Goal: Task Accomplishment & Management: Complete application form

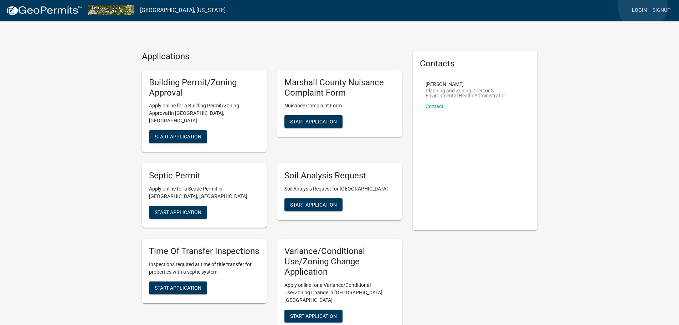
click at [643, 6] on link "Login" at bounding box center [639, 11] width 21 height 14
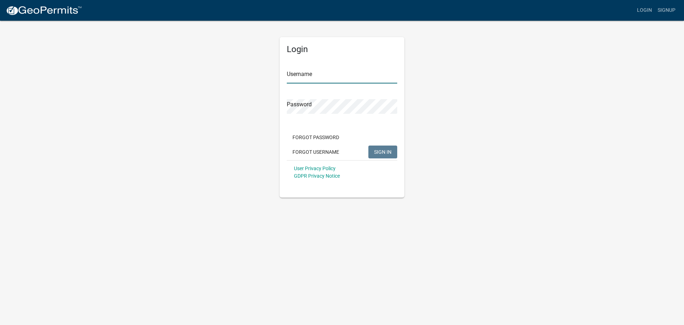
type input "OriginHomes"
click at [378, 154] on span "SIGN IN" at bounding box center [382, 152] width 17 height 6
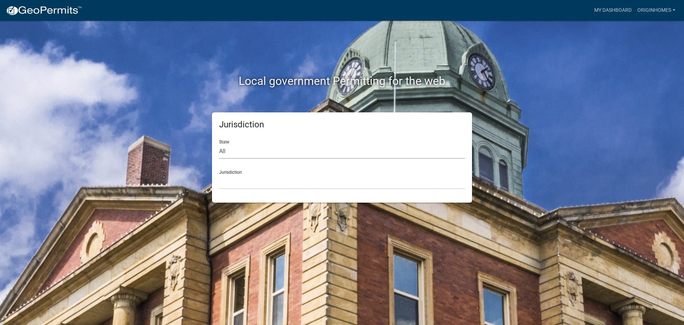
click at [261, 156] on select "All [US_STATE] [US_STATE] [US_STATE] [US_STATE] [US_STATE] [US_STATE] [US_STATE…" at bounding box center [342, 151] width 246 height 15
click at [247, 149] on select "All [US_STATE] [US_STATE] [US_STATE] [US_STATE] [US_STATE] [US_STATE] [US_STATE…" at bounding box center [342, 151] width 246 height 15
select select "[US_STATE]"
click at [219, 144] on select "All [US_STATE] [US_STATE] [US_STATE] [US_STATE] [US_STATE] [US_STATE] [US_STATE…" at bounding box center [342, 151] width 246 height 15
click at [243, 181] on select "[GEOGRAPHIC_DATA], [US_STATE] [GEOGRAPHIC_DATA], [US_STATE] [GEOGRAPHIC_DATA], …" at bounding box center [342, 181] width 246 height 15
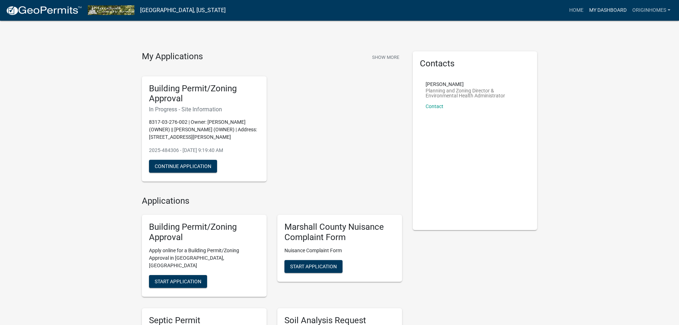
click at [615, 9] on link "My Dashboard" at bounding box center [607, 11] width 43 height 14
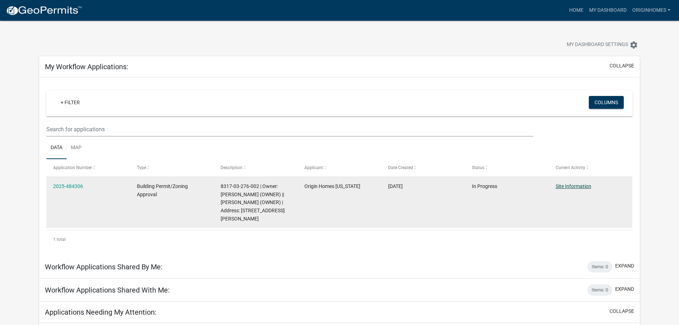
click at [568, 188] on link "Site Information" at bounding box center [574, 186] width 36 height 6
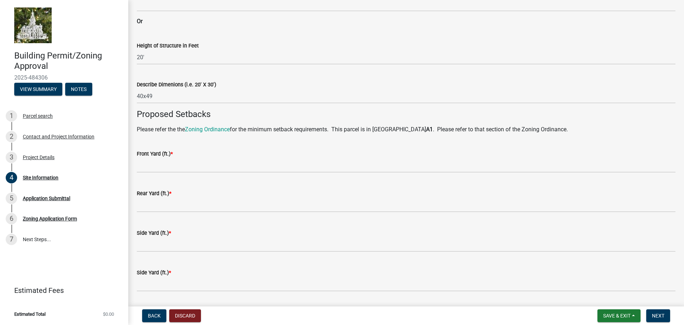
scroll to position [416, 0]
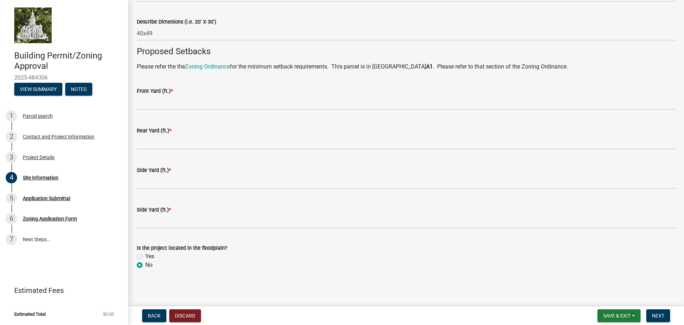
drag, startPoint x: 174, startPoint y: 91, endPoint x: 187, endPoint y: 120, distance: 31.9
click at [172, 91] on div "Front Yard (ft.) *" at bounding box center [406, 91] width 539 height 9
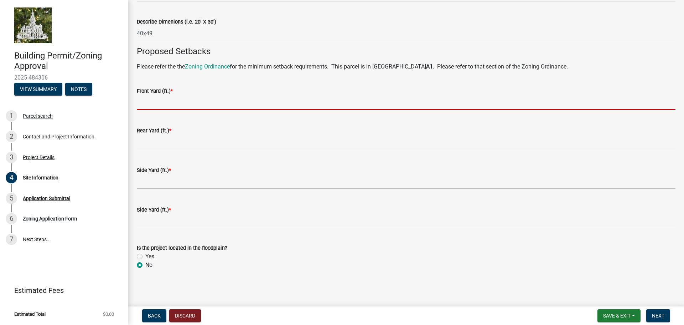
click at [163, 107] on input "text" at bounding box center [406, 102] width 539 height 15
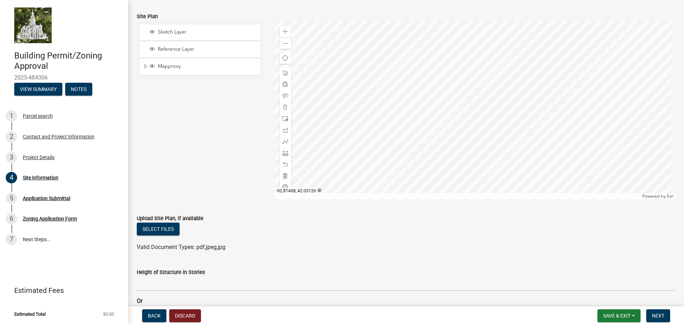
scroll to position [59, 0]
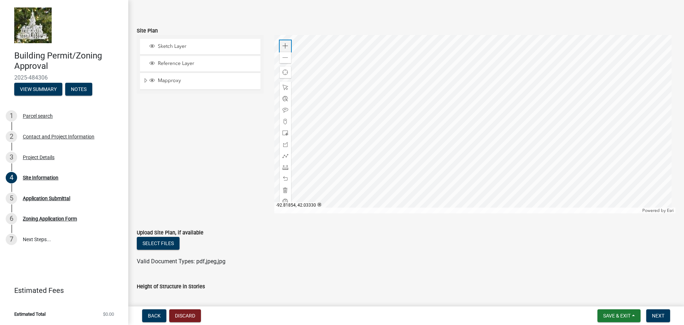
click at [283, 46] on span at bounding box center [286, 46] width 6 height 6
click at [283, 45] on span at bounding box center [286, 46] width 6 height 6
click at [445, 62] on div at bounding box center [475, 124] width 402 height 178
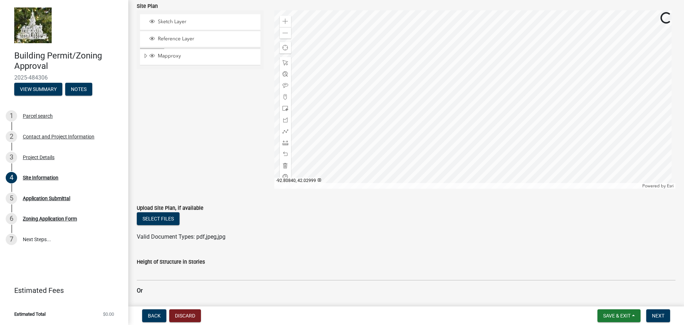
scroll to position [95, 0]
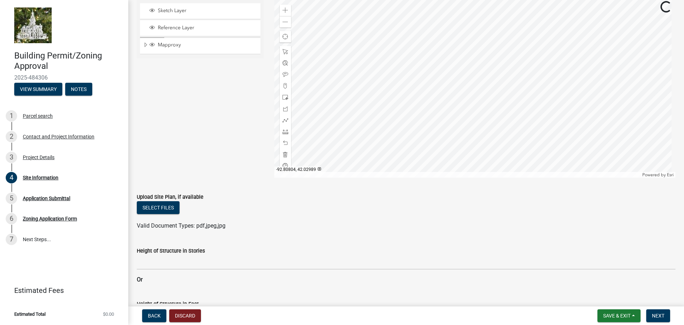
click at [459, 94] on div at bounding box center [475, 88] width 402 height 178
click at [436, 82] on div at bounding box center [475, 88] width 402 height 178
click at [284, 133] on span at bounding box center [286, 132] width 6 height 6
click at [353, 54] on div at bounding box center [475, 89] width 402 height 178
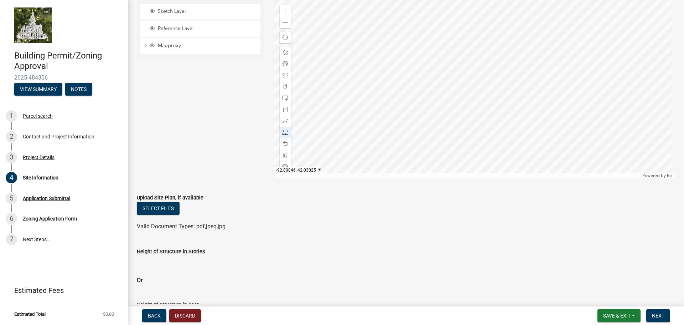
click at [401, 59] on div at bounding box center [475, 89] width 402 height 178
click at [435, 51] on div at bounding box center [475, 89] width 402 height 178
click at [314, 30] on div at bounding box center [475, 89] width 402 height 178
click at [388, 29] on div at bounding box center [475, 89] width 402 height 178
click at [461, 30] on div at bounding box center [475, 89] width 402 height 178
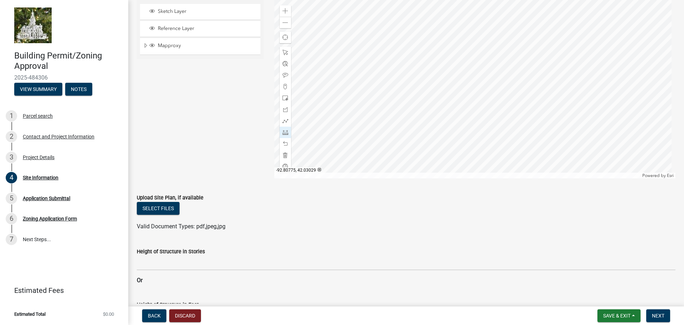
click at [553, 29] on div at bounding box center [475, 89] width 402 height 178
click at [452, 149] on div at bounding box center [475, 89] width 402 height 178
click at [445, 102] on div at bounding box center [475, 89] width 402 height 178
click at [444, 86] on div at bounding box center [475, 89] width 402 height 178
click at [444, 10] on div at bounding box center [475, 89] width 402 height 178
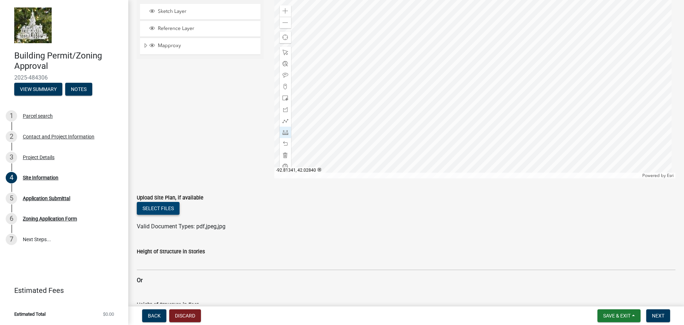
click at [168, 205] on button "Select files" at bounding box center [158, 208] width 43 height 13
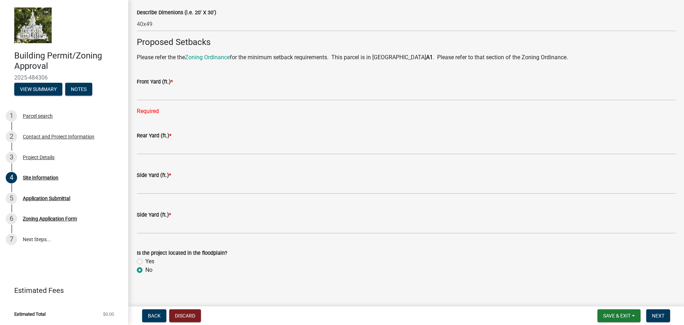
scroll to position [456, 0]
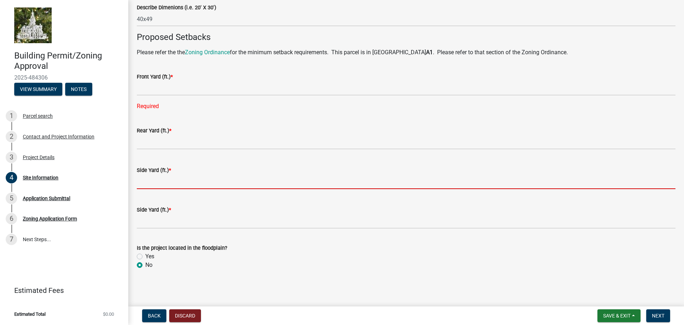
click at [158, 183] on input "text" at bounding box center [406, 181] width 539 height 15
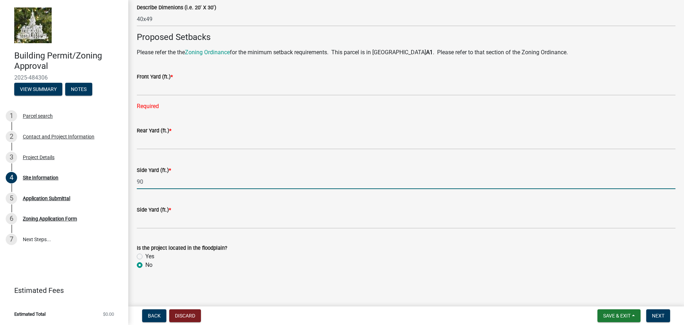
type input "90"
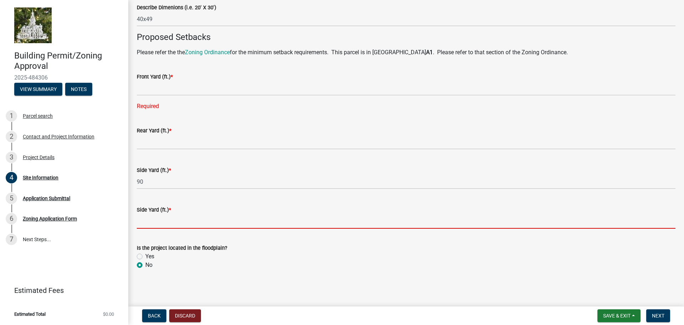
click at [156, 219] on input "text" at bounding box center [406, 221] width 539 height 15
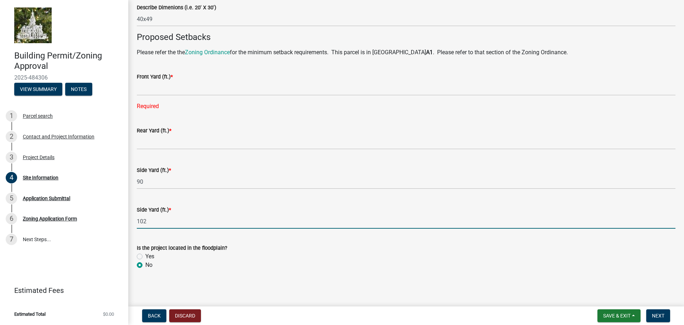
type input "102"
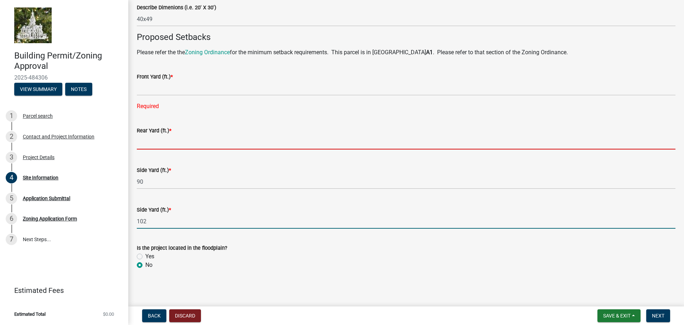
click at [142, 145] on input "text" at bounding box center [406, 142] width 539 height 15
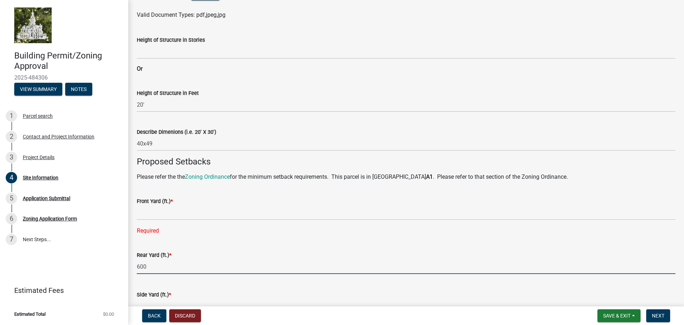
scroll to position [441, 0]
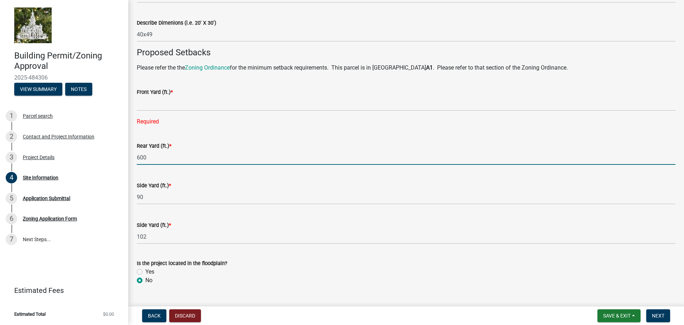
type input "600"
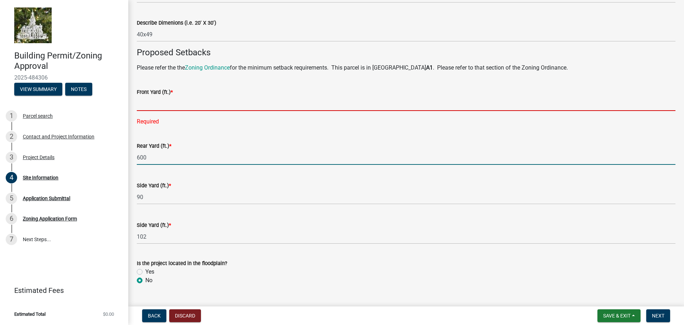
click at [154, 106] on input "text" at bounding box center [406, 103] width 539 height 15
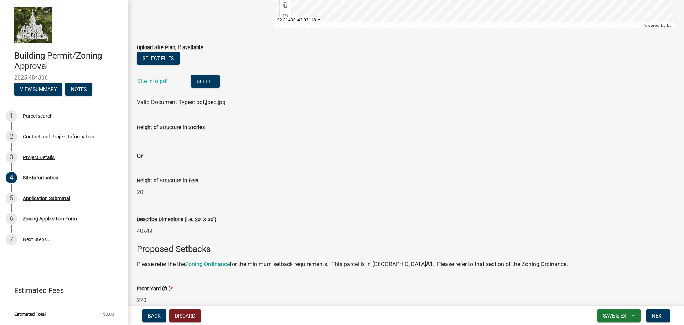
scroll to position [422, 0]
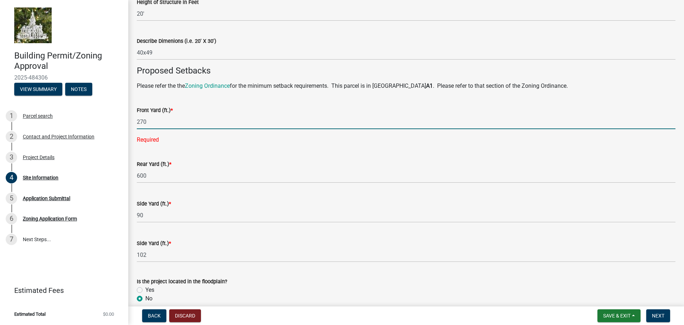
type input "270"
click at [369, 68] on h4 "Proposed Setbacks" at bounding box center [406, 71] width 539 height 10
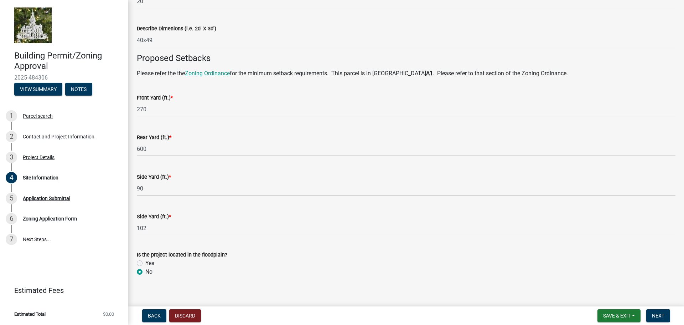
scroll to position [442, 0]
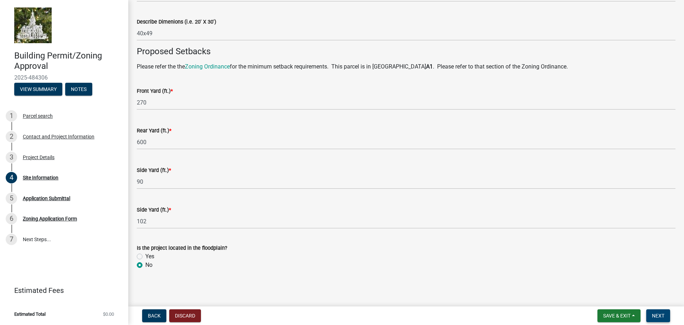
click at [656, 316] on span "Next" at bounding box center [658, 316] width 12 height 6
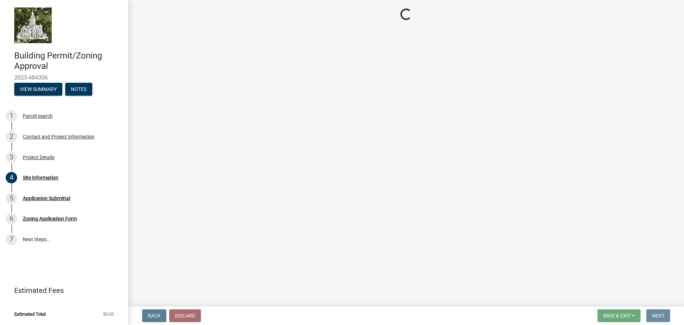
scroll to position [0, 0]
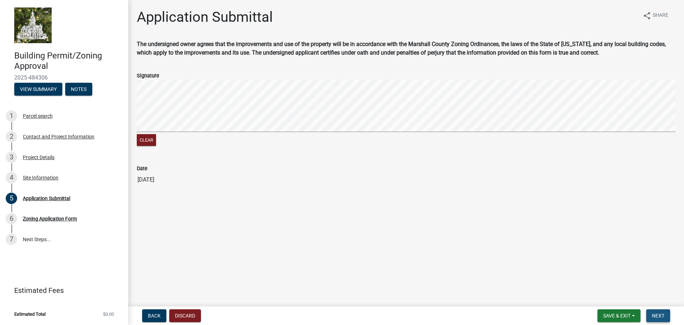
click at [664, 315] on span "Next" at bounding box center [658, 316] width 12 height 6
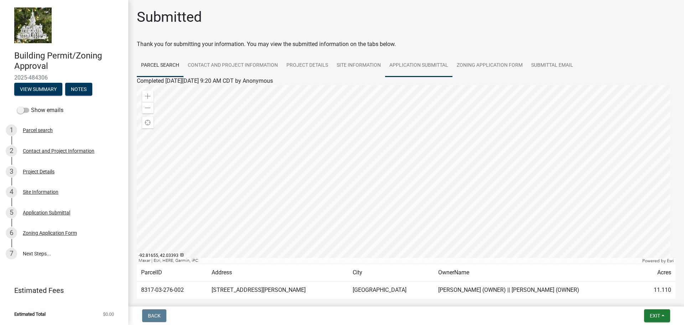
click at [400, 64] on link "Application Submittal" at bounding box center [418, 65] width 67 height 23
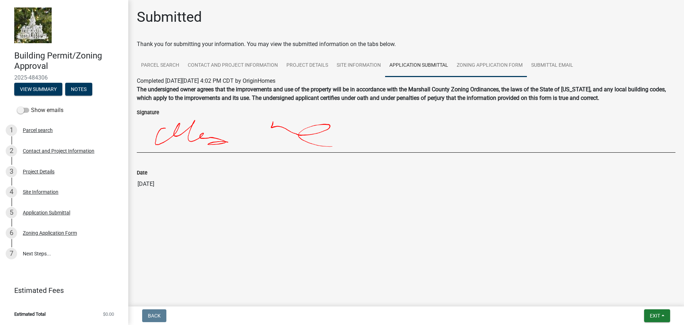
click at [499, 62] on link "Zoning Application Form" at bounding box center [490, 65] width 75 height 23
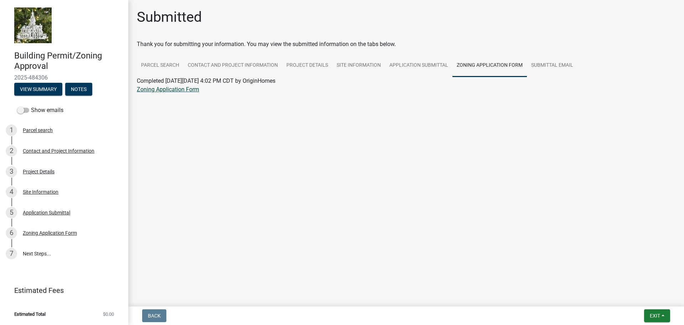
click at [145, 90] on link "Zoning Application Form" at bounding box center [168, 89] width 62 height 7
click at [550, 68] on link "Submittal Email" at bounding box center [552, 65] width 51 height 23
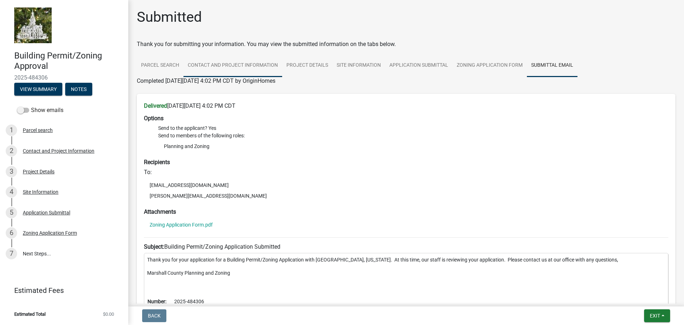
click at [205, 66] on link "Contact and Project Information" at bounding box center [233, 65] width 99 height 23
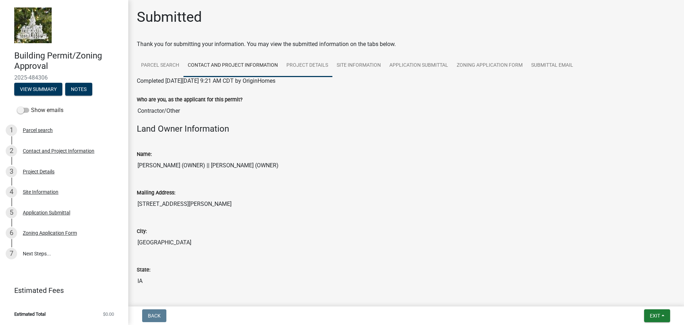
click at [309, 67] on link "Project Details" at bounding box center [307, 65] width 50 height 23
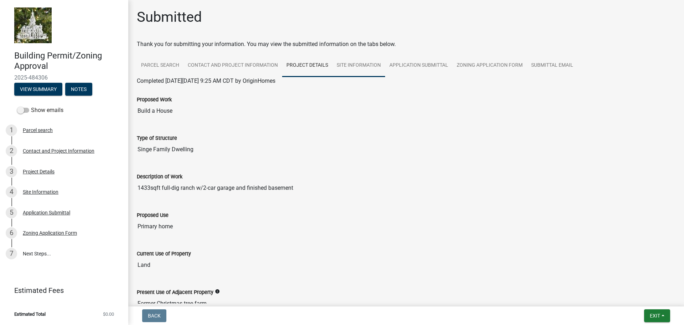
click at [354, 65] on link "Site Information" at bounding box center [359, 65] width 53 height 23
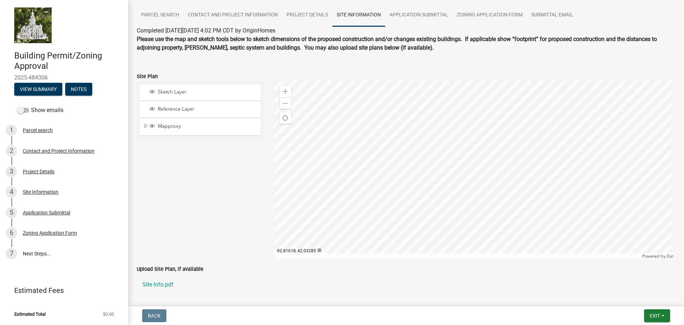
scroll to position [45, 0]
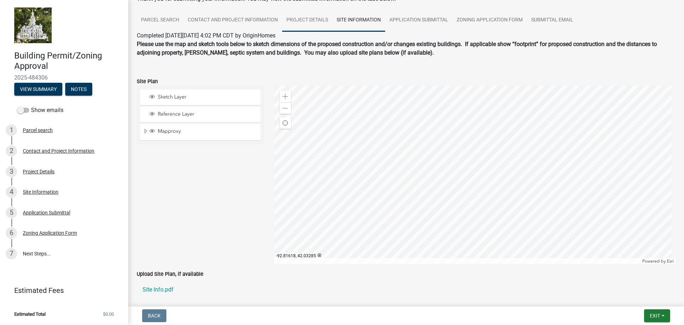
click at [291, 24] on link "Project Details" at bounding box center [307, 20] width 50 height 23
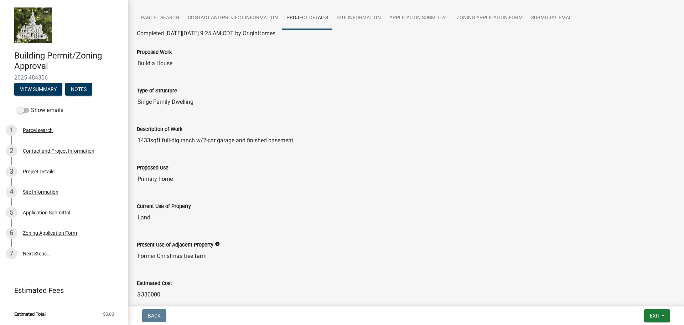
scroll to position [0, 0]
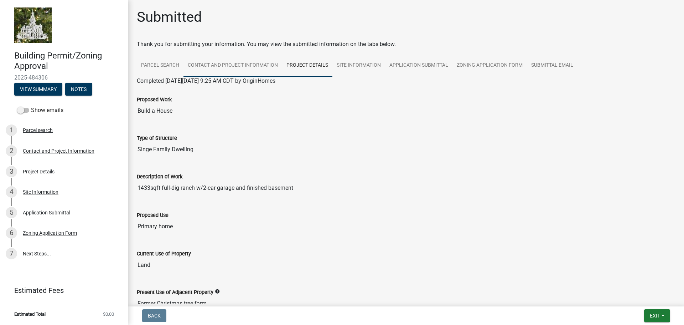
click at [245, 62] on link "Contact and Project Information" at bounding box center [233, 65] width 99 height 23
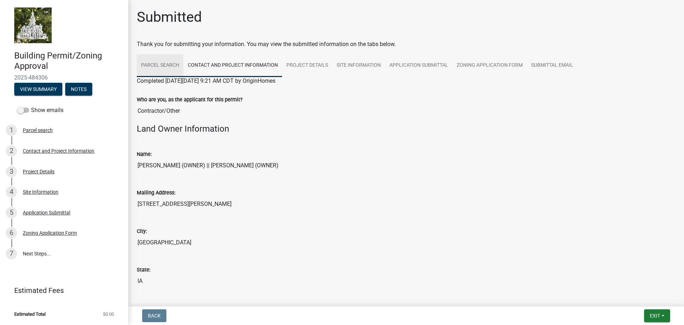
click at [166, 68] on link "Parcel search" at bounding box center [160, 65] width 47 height 23
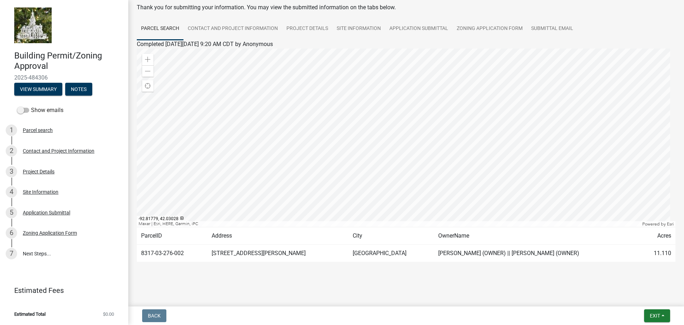
scroll to position [37, 0]
